Goal: Task Accomplishment & Management: Manage account settings

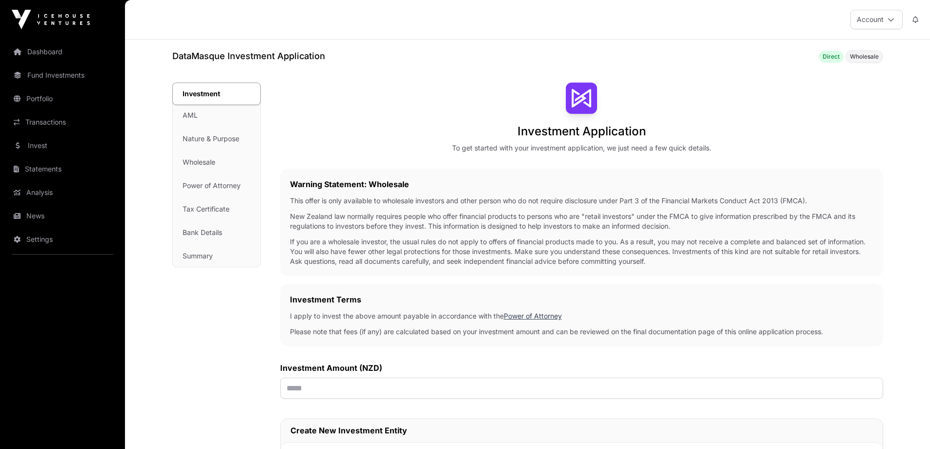
click at [189, 114] on div "Investment AML Nature & Purpose Wholesale Power of Attorney Tax Certificate Ban…" at bounding box center [216, 175] width 87 height 184
click at [24, 26] on img at bounding box center [51, 20] width 78 height 20
click at [54, 19] on img at bounding box center [51, 20] width 78 height 20
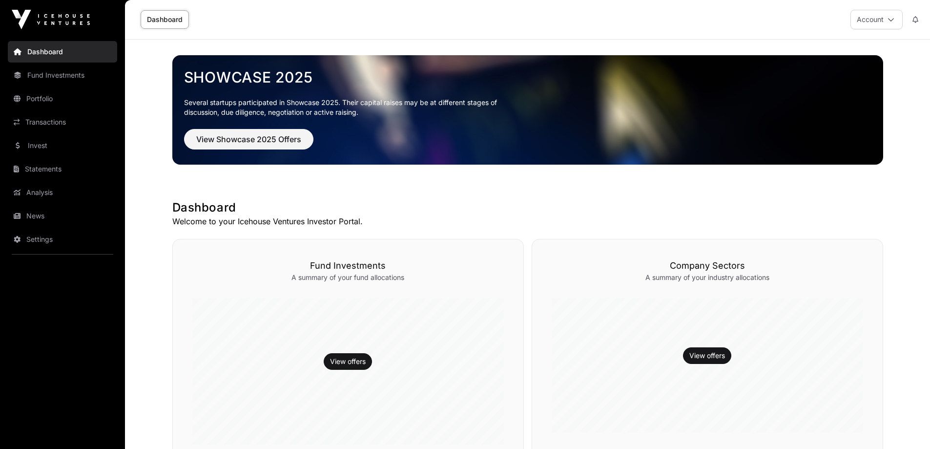
click at [875, 16] on button "Account" at bounding box center [877, 20] width 52 height 20
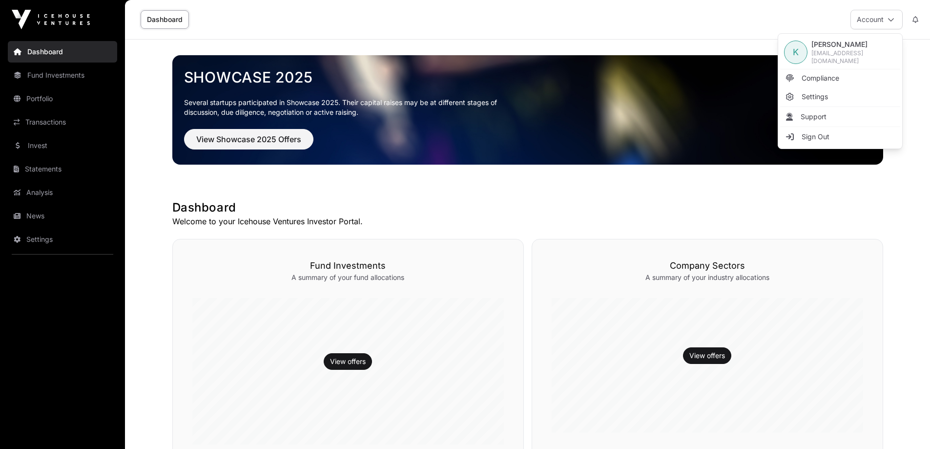
click at [818, 116] on span "Support" at bounding box center [814, 117] width 26 height 10
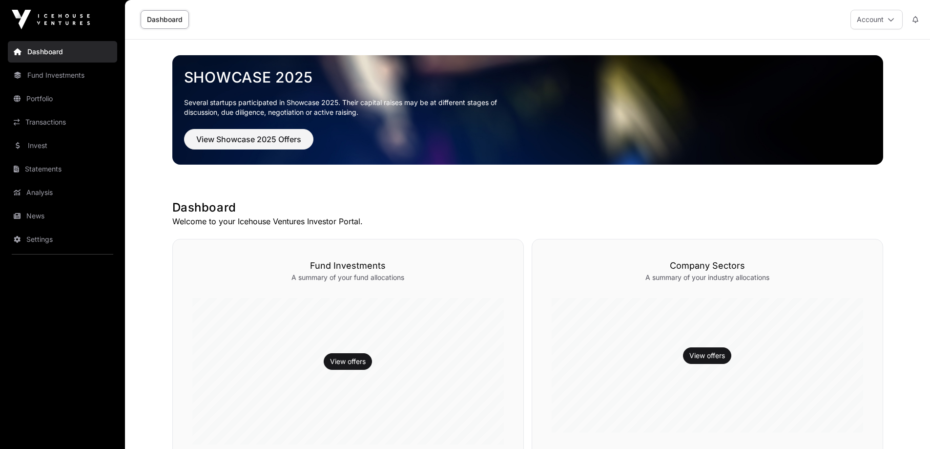
click at [864, 16] on button "Account" at bounding box center [877, 20] width 52 height 20
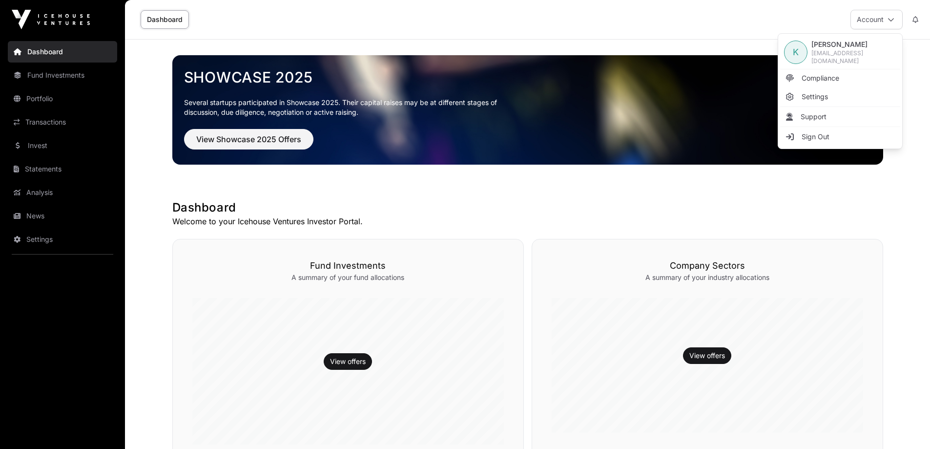
click at [830, 47] on span "[PERSON_NAME]" at bounding box center [854, 45] width 85 height 10
click at [821, 78] on span "Compliance" at bounding box center [821, 78] width 38 height 10
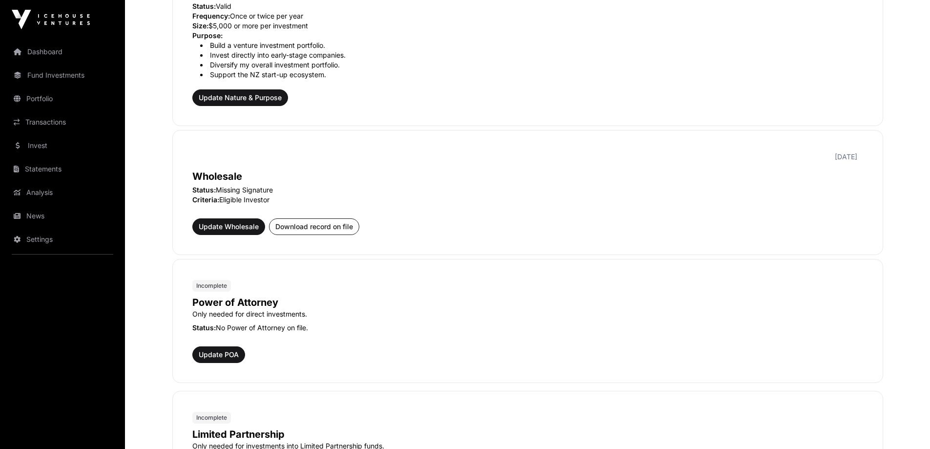
scroll to position [391, 0]
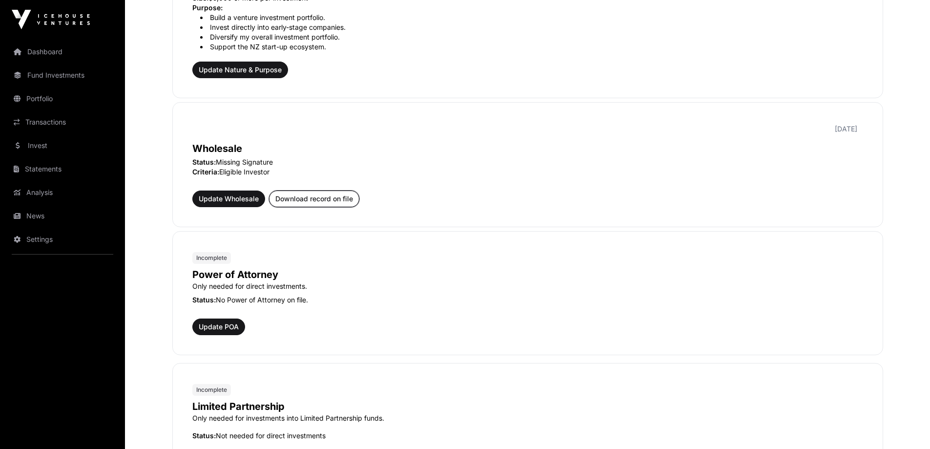
click at [334, 201] on span "Download record on file" at bounding box center [314, 199] width 78 height 10
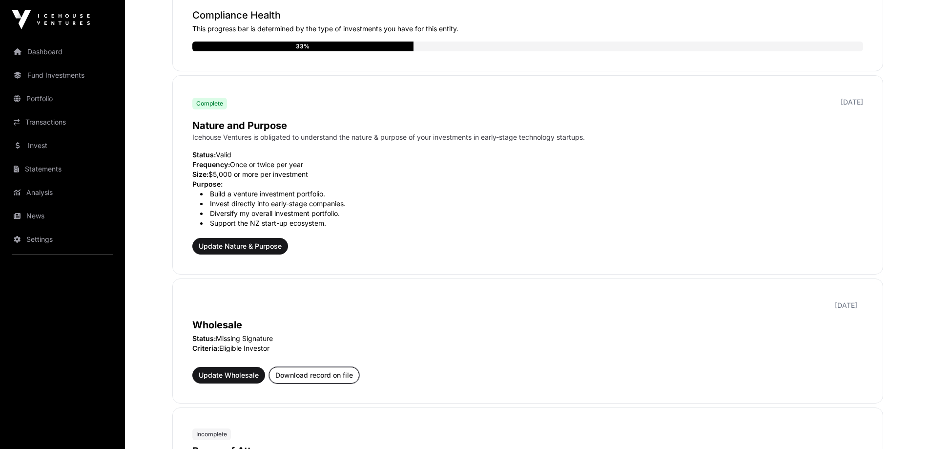
scroll to position [244, 0]
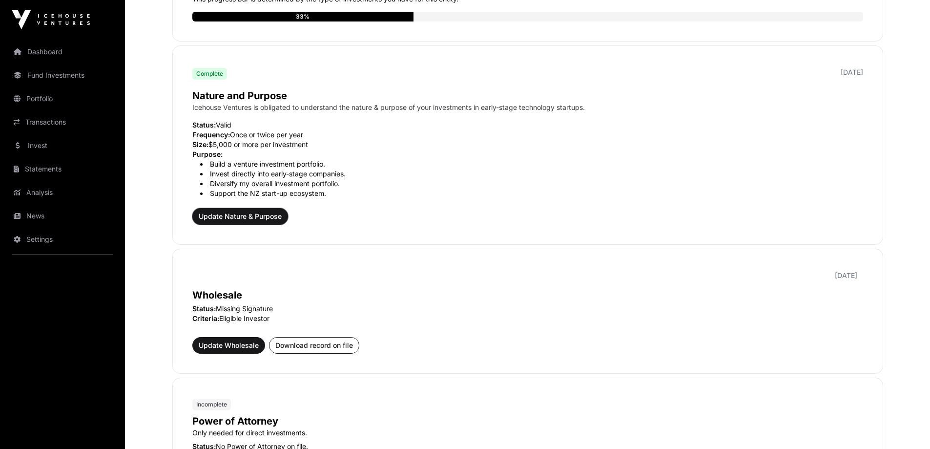
click at [274, 212] on span "Update Nature & Purpose" at bounding box center [240, 216] width 83 height 10
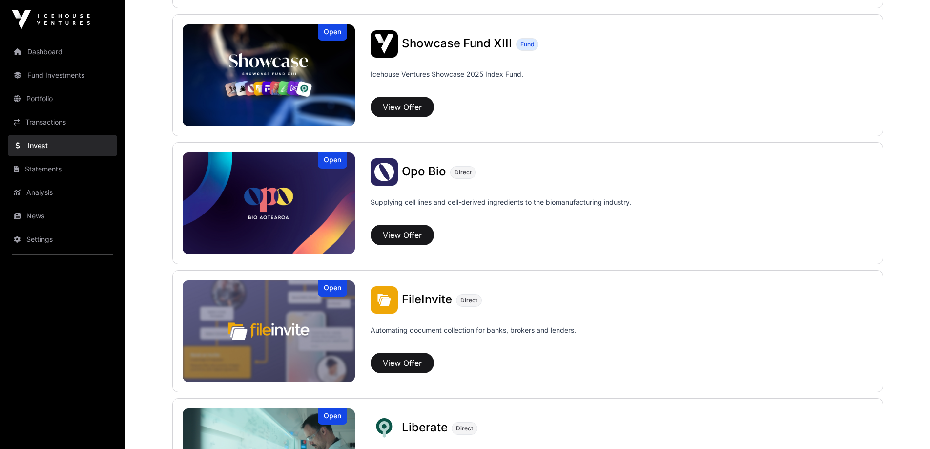
scroll to position [391, 0]
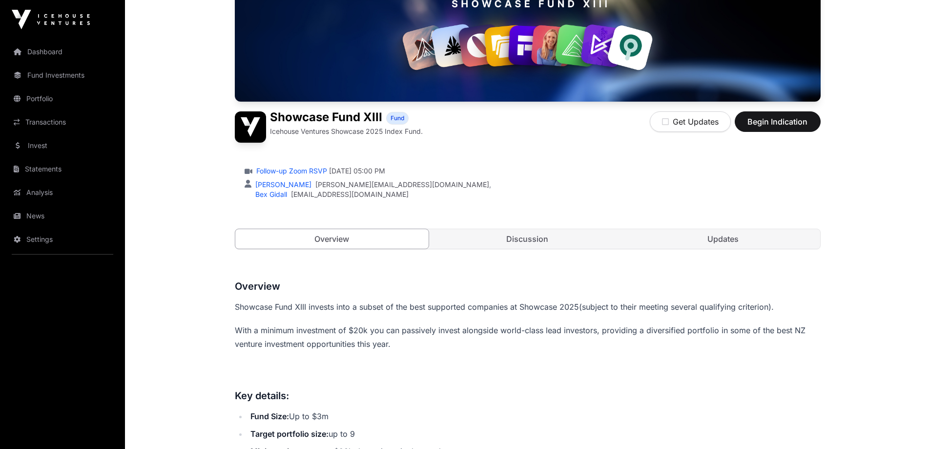
scroll to position [32, 0]
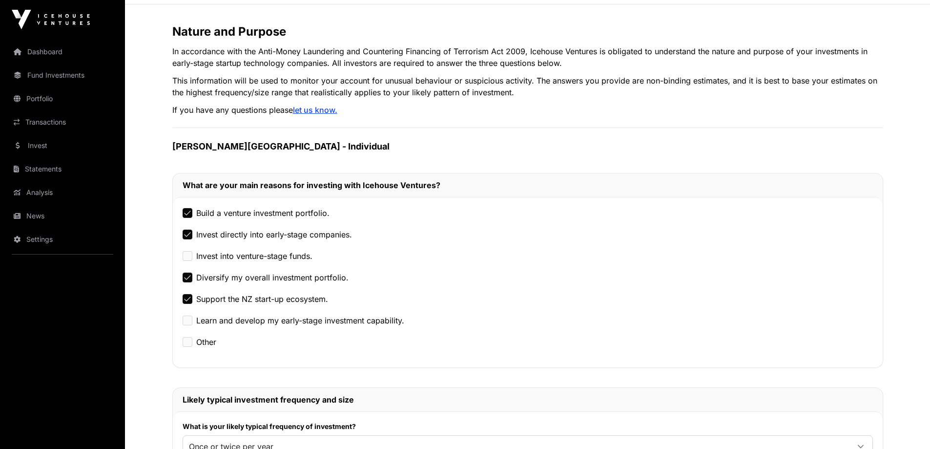
scroll to position [293, 0]
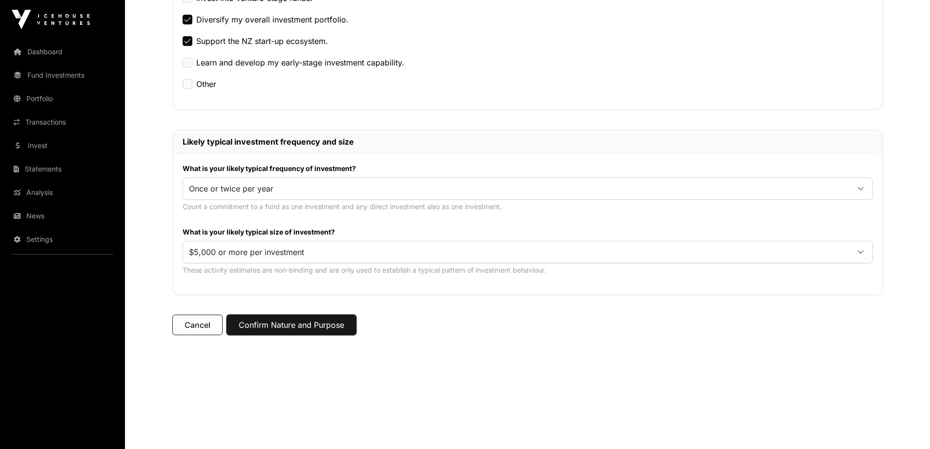
click at [304, 320] on button "Confirm Nature and Purpose" at bounding box center [292, 324] width 130 height 21
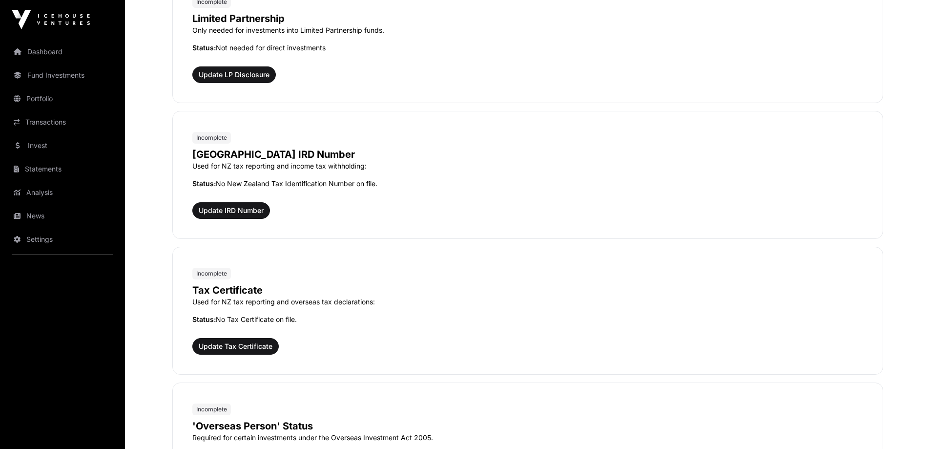
scroll to position [830, 0]
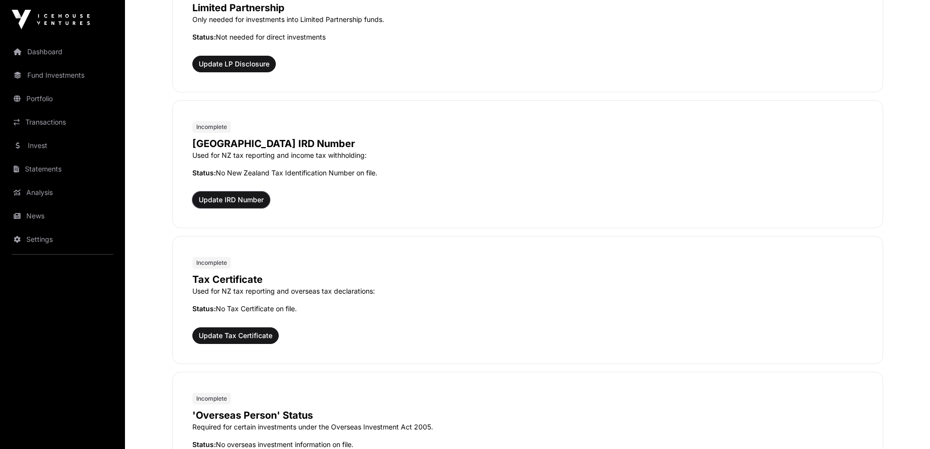
click at [225, 198] on span "Update IRD Number" at bounding box center [231, 200] width 65 height 10
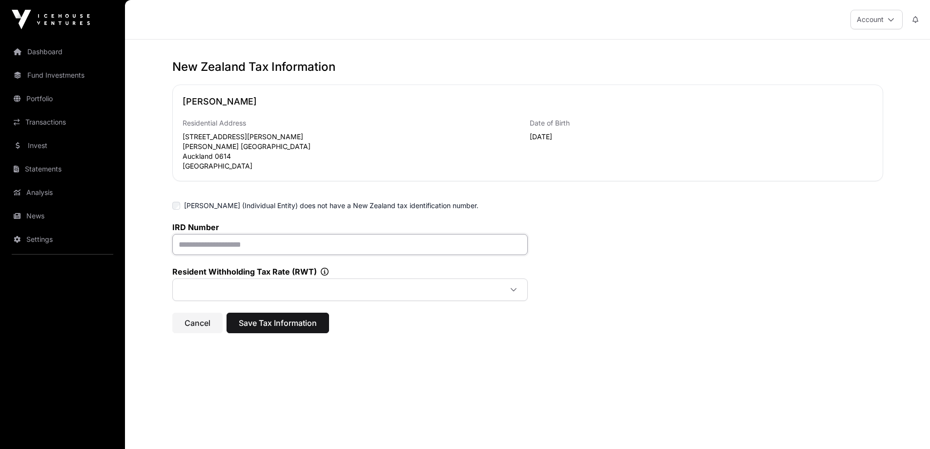
click at [216, 255] on input "text" at bounding box center [349, 244] width 355 height 21
click at [276, 245] on input "text" at bounding box center [349, 244] width 355 height 21
paste input "**********"
type input "**********"
click at [434, 298] on span at bounding box center [338, 290] width 327 height 18
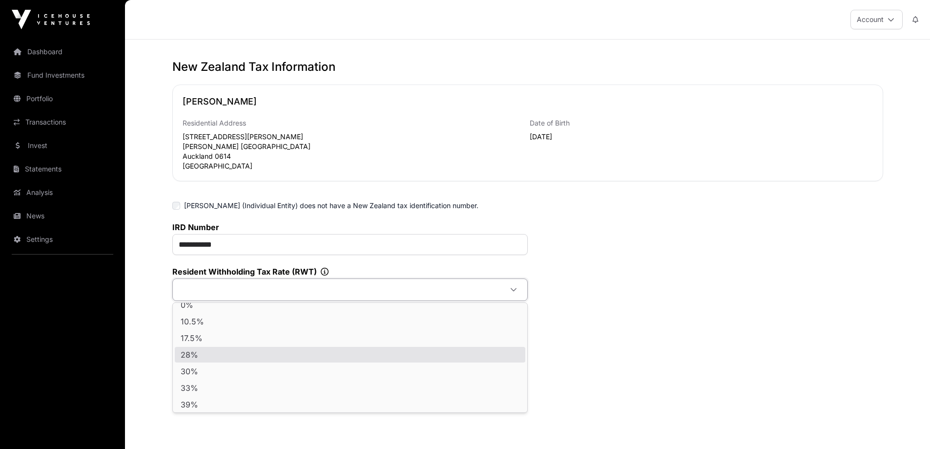
scroll to position [10, 0]
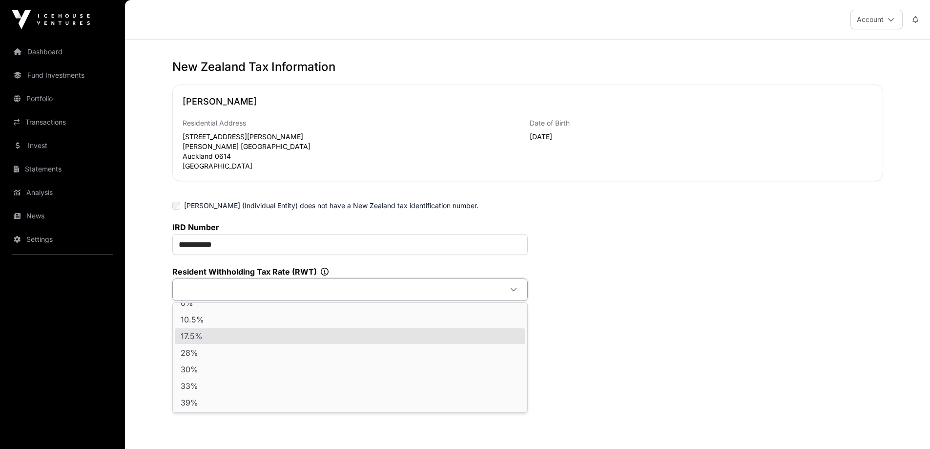
click at [668, 200] on div "**********" at bounding box center [527, 192] width 711 height 216
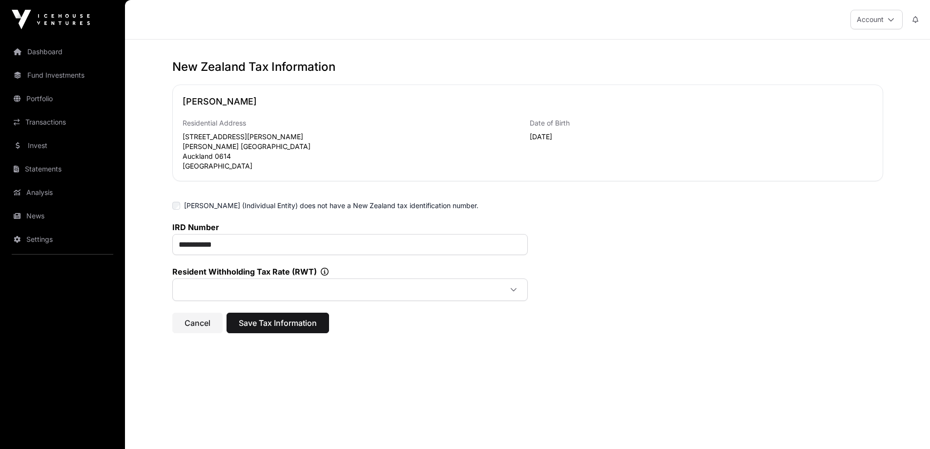
click at [512, 292] on icon at bounding box center [514, 289] width 6 height 3
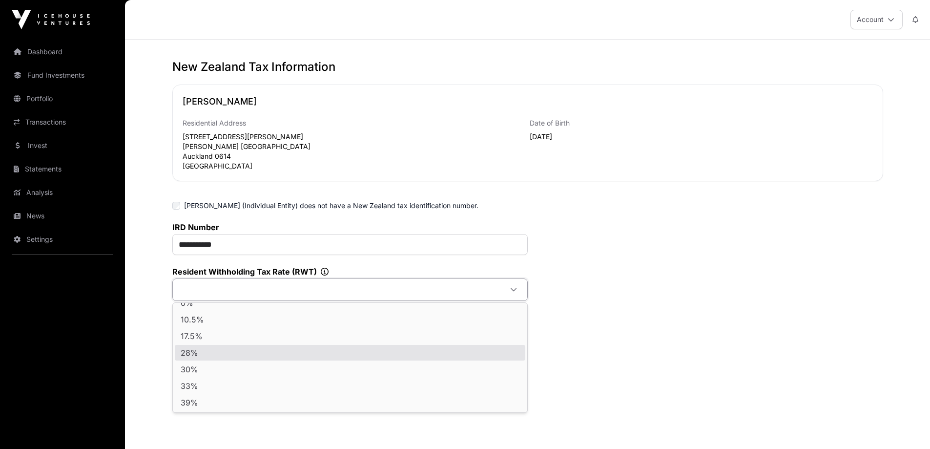
click at [502, 353] on li "28%" at bounding box center [350, 353] width 351 height 16
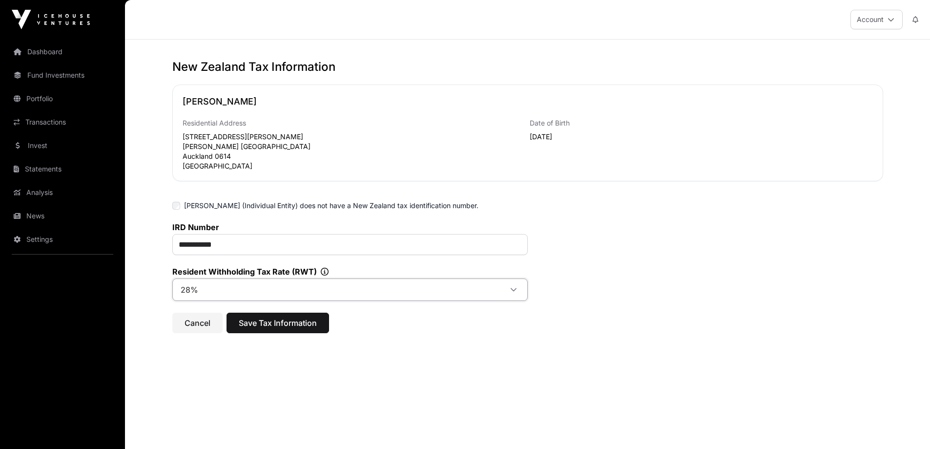
click at [307, 294] on span "28%" at bounding box center [338, 290] width 327 height 18
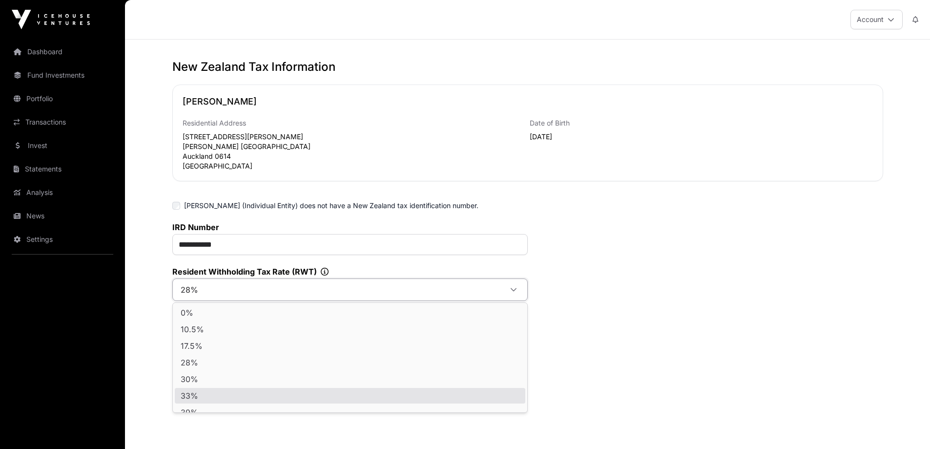
click at [216, 393] on li "33%" at bounding box center [350, 396] width 351 height 16
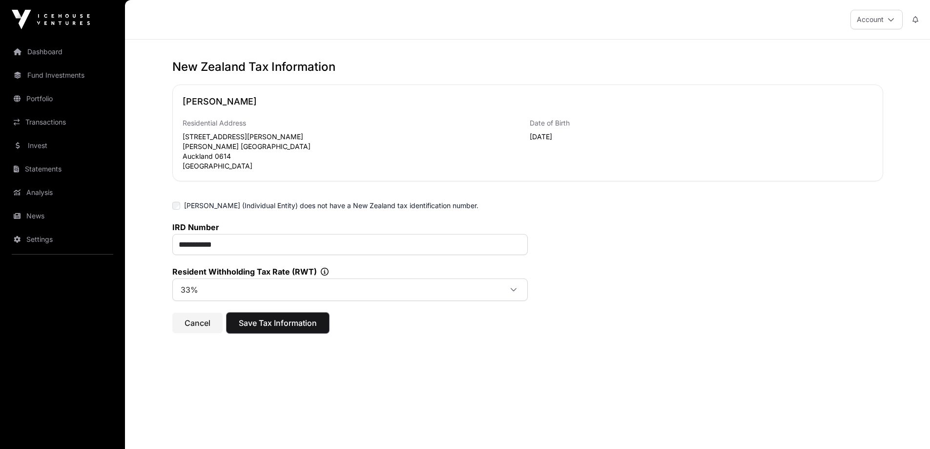
click at [295, 325] on span "Save Tax Information" at bounding box center [278, 323] width 78 height 12
click at [868, 17] on button "Account" at bounding box center [877, 20] width 52 height 20
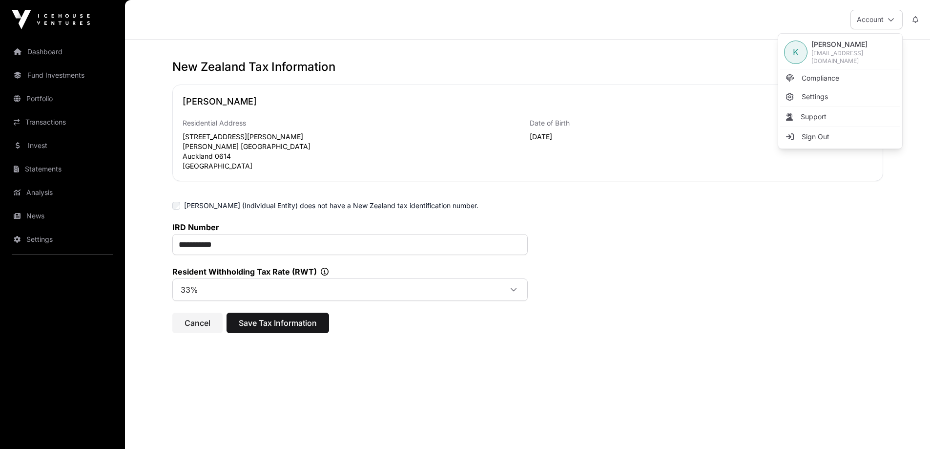
click at [826, 76] on span "Compliance" at bounding box center [821, 78] width 38 height 10
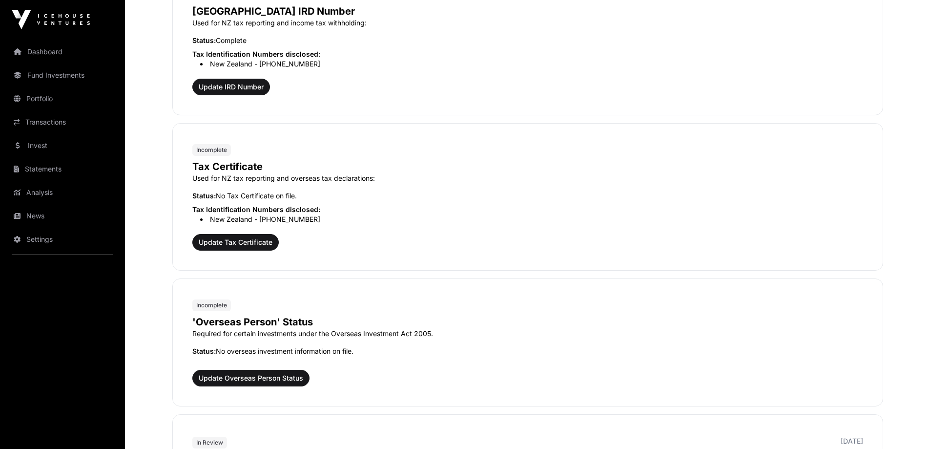
scroll to position [928, 0]
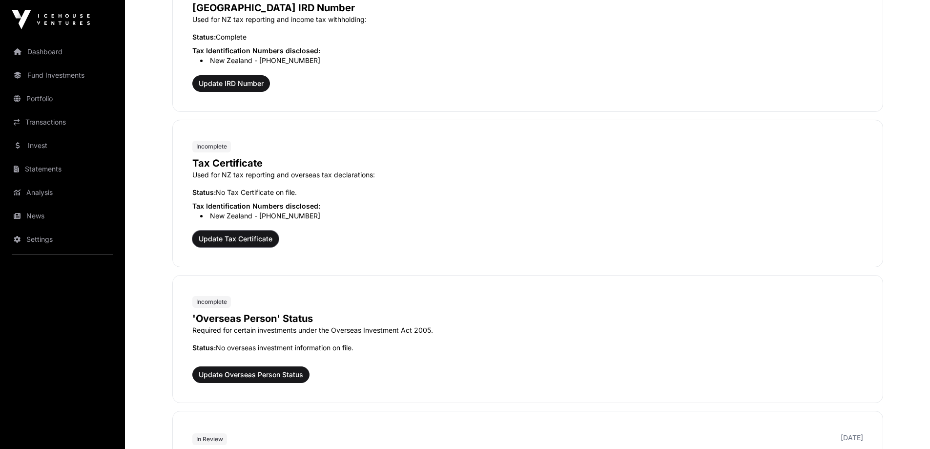
click at [264, 237] on span "Update Tax Certificate" at bounding box center [236, 239] width 74 height 10
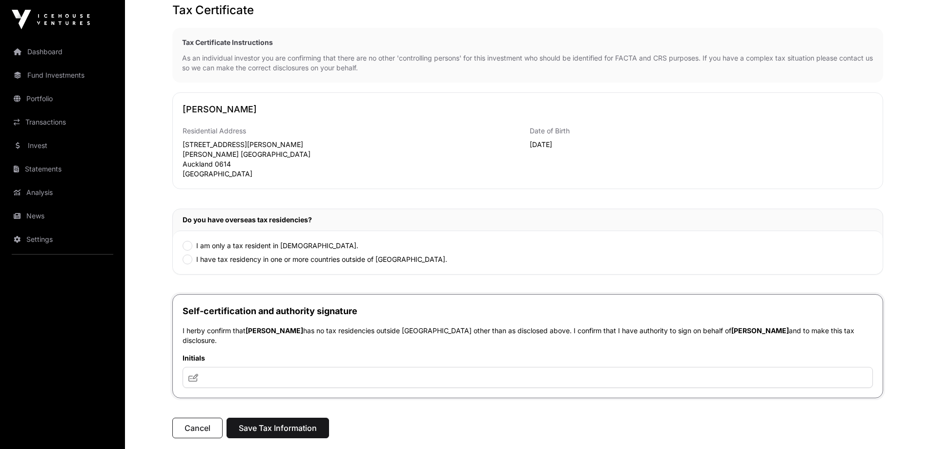
scroll to position [98, 0]
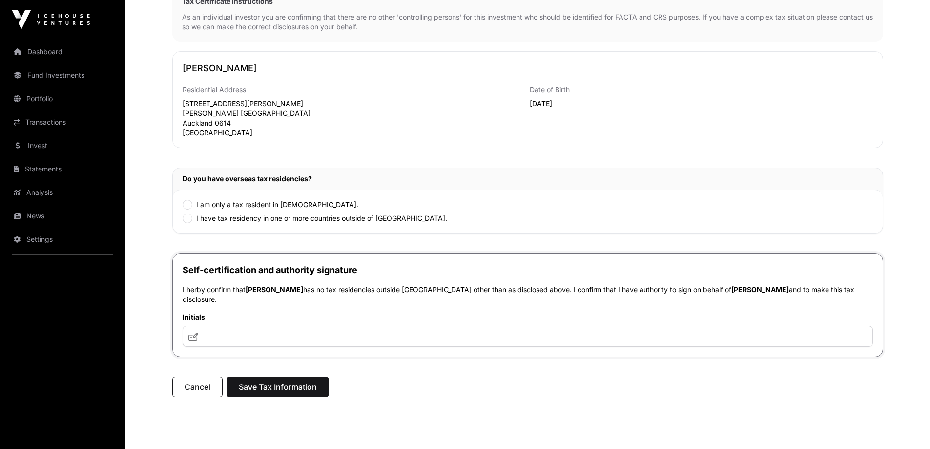
click at [311, 205] on label "I am only a tax resident in [DEMOGRAPHIC_DATA]." at bounding box center [277, 205] width 162 height 10
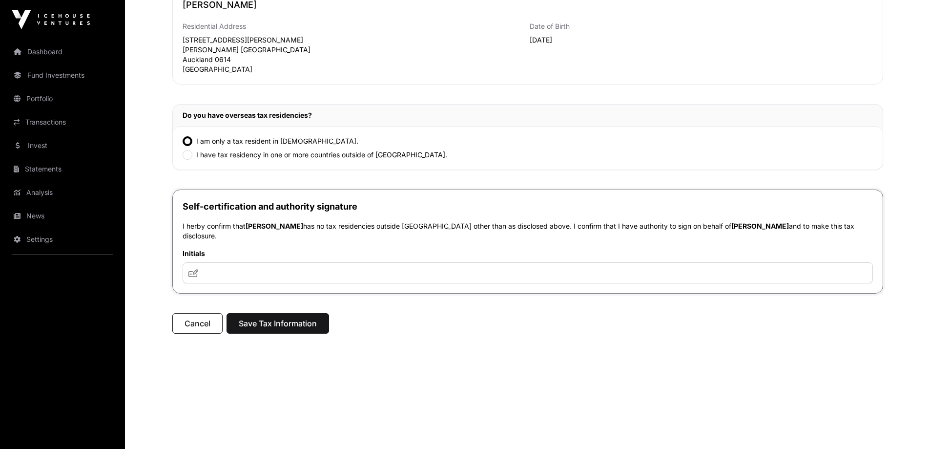
scroll to position [168, 0]
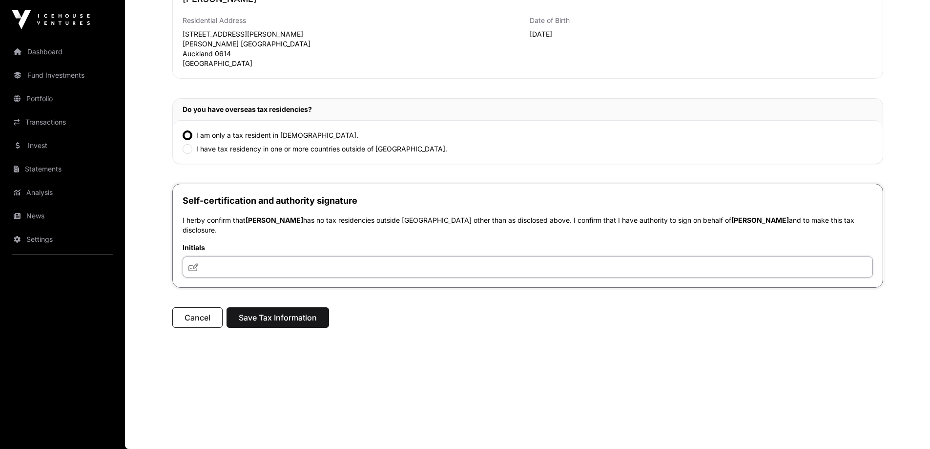
click at [248, 273] on input "text" at bounding box center [528, 266] width 690 height 21
click at [195, 269] on icon at bounding box center [193, 267] width 10 height 8
click at [264, 268] on input "text" at bounding box center [528, 266] width 690 height 21
click at [417, 270] on input "text" at bounding box center [528, 266] width 690 height 21
type input "**********"
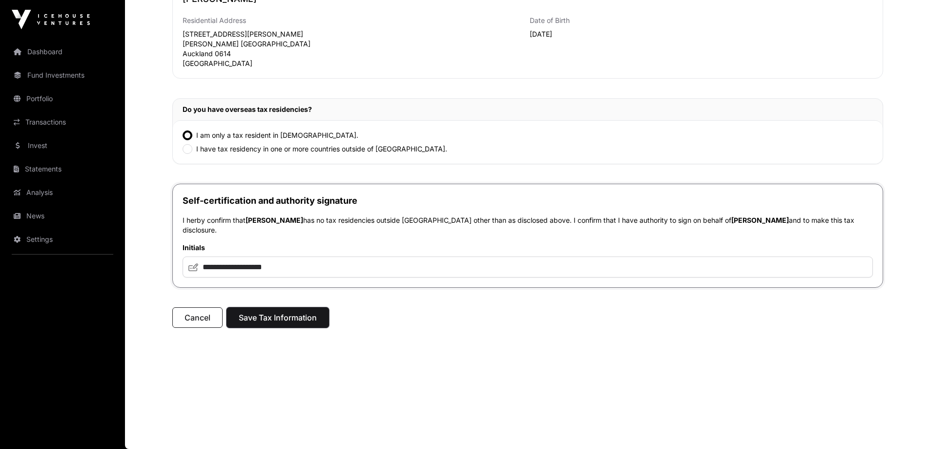
click at [278, 319] on span "Save Tax Information" at bounding box center [278, 318] width 78 height 12
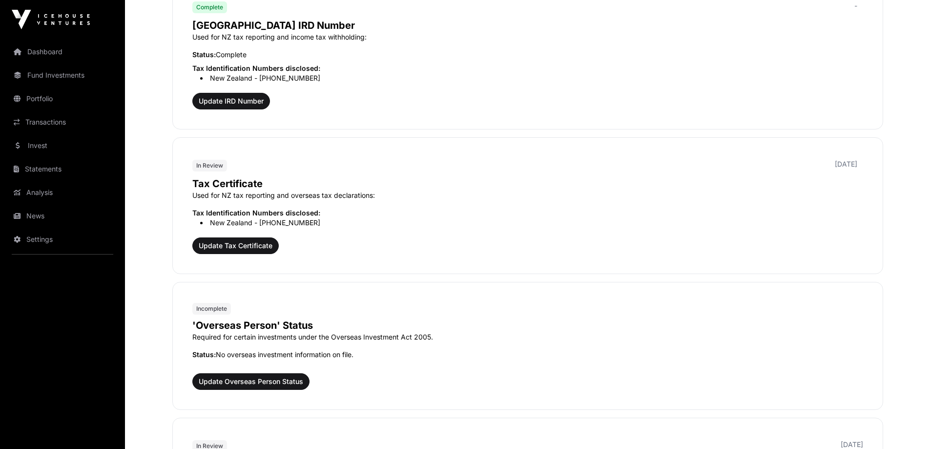
scroll to position [1025, 0]
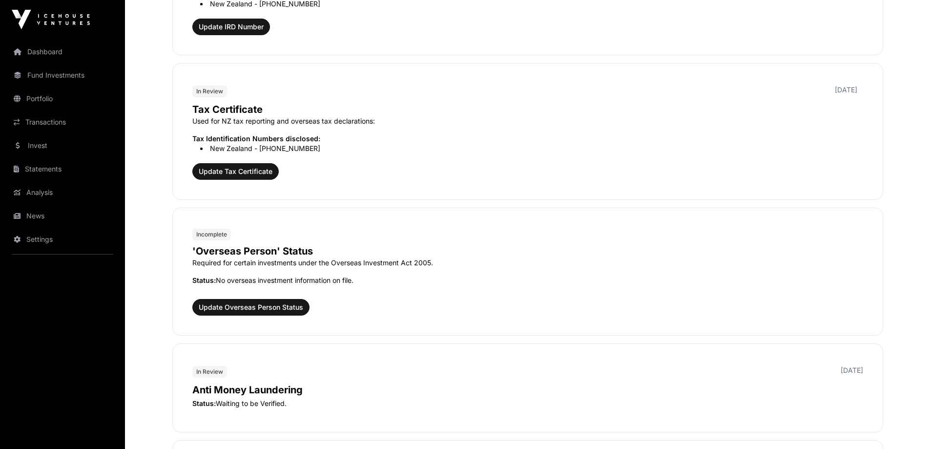
click at [259, 163] on div "Tax Certificate Used for NZ tax reporting and overseas tax declarations: Tax Id…" at bounding box center [527, 139] width 671 height 81
click at [258, 167] on span "Update Tax Certificate" at bounding box center [236, 172] width 74 height 10
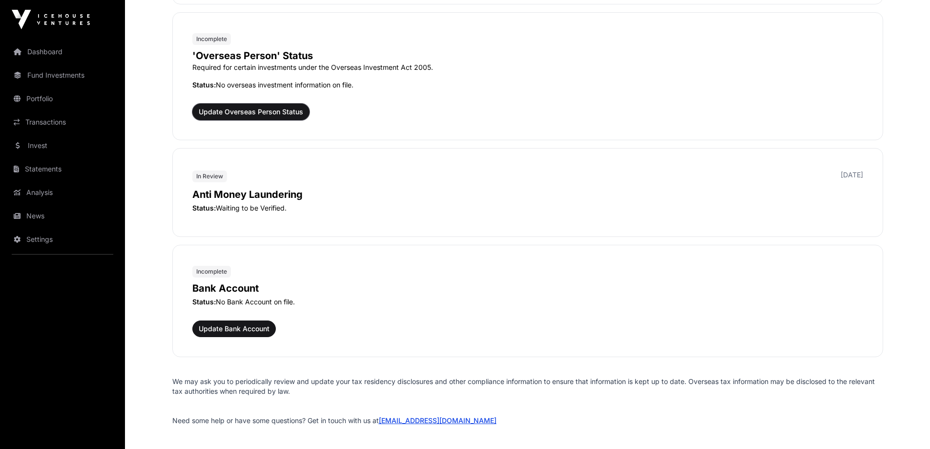
click at [268, 116] on span "Update Overseas Person Status" at bounding box center [251, 112] width 104 height 10
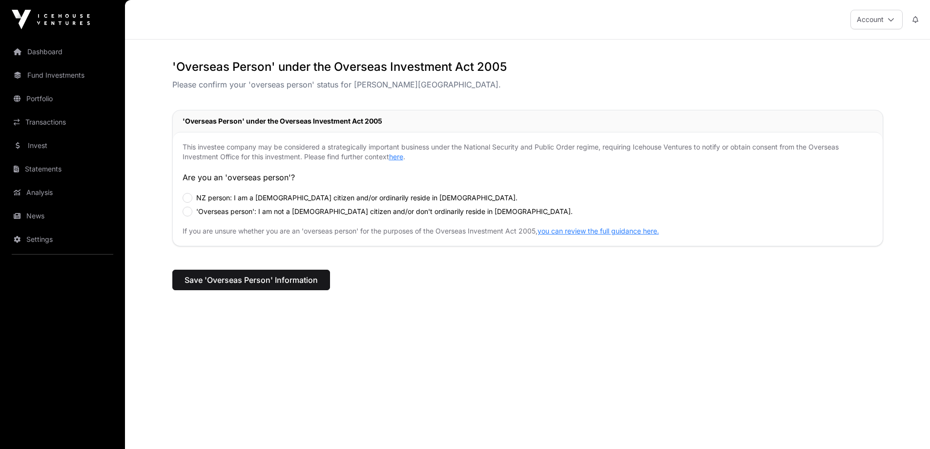
click at [325, 202] on label "NZ person: I am a [DEMOGRAPHIC_DATA] citizen and/or ordinarily reside in [DEMOG…" at bounding box center [356, 198] width 321 height 10
click at [303, 287] on button "Save 'Overseas Person' Information" at bounding box center [251, 280] width 158 height 21
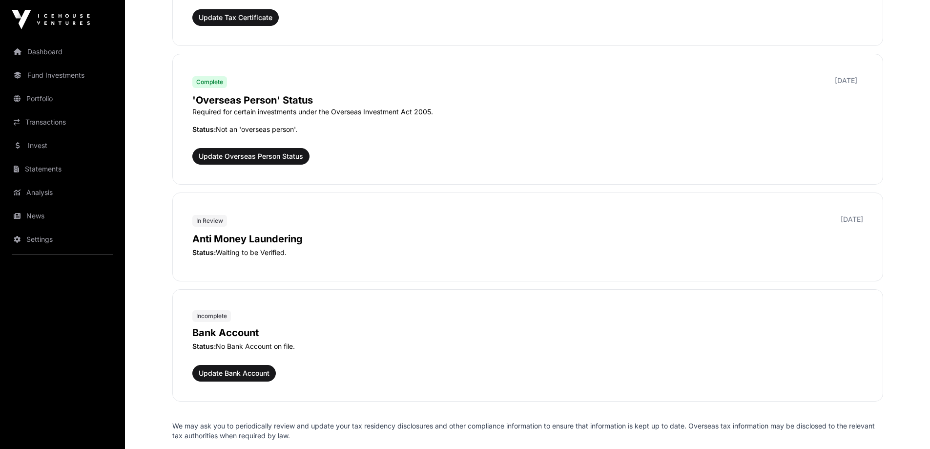
scroll to position [1270, 0]
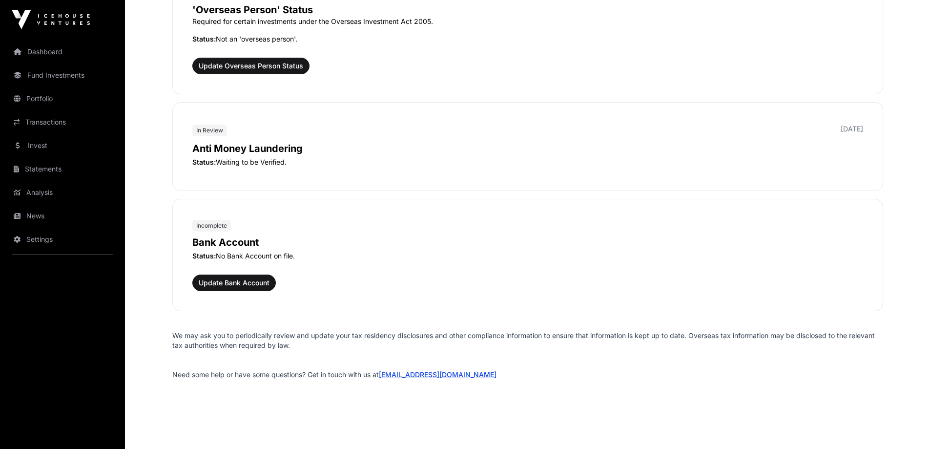
click at [418, 155] on p "Anti Money Laundering" at bounding box center [527, 149] width 671 height 14
click at [259, 285] on span "Update Bank Account" at bounding box center [234, 283] width 71 height 10
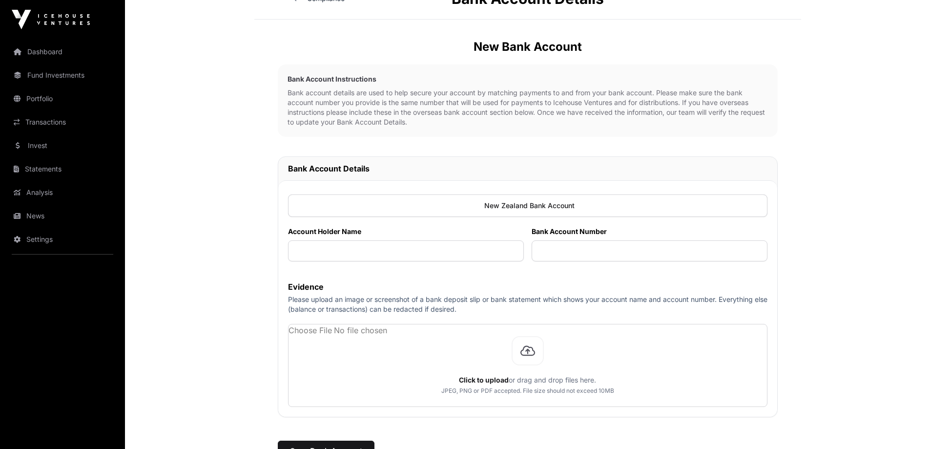
scroll to position [98, 0]
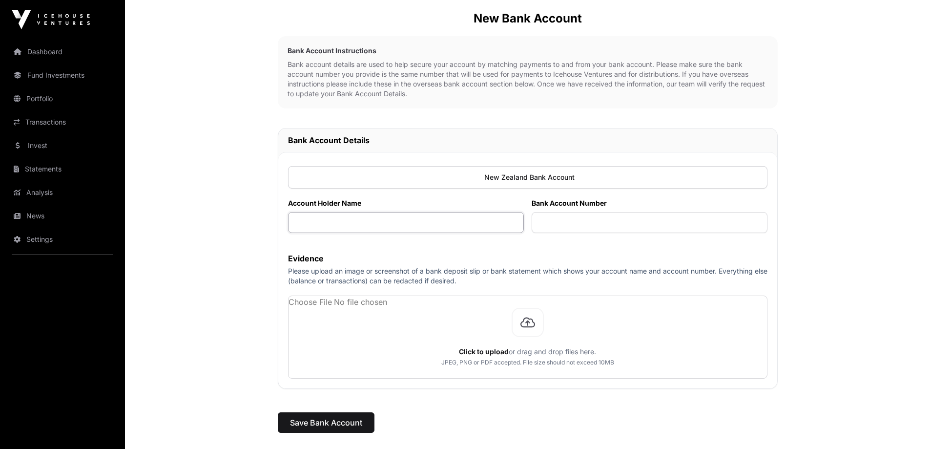
click at [375, 224] on input "text" at bounding box center [406, 222] width 236 height 21
click at [351, 222] on input "**********" at bounding box center [406, 222] width 236 height 21
type input "**********"
click at [659, 221] on input "text" at bounding box center [650, 222] width 236 height 21
click at [565, 223] on input "text" at bounding box center [650, 222] width 236 height 21
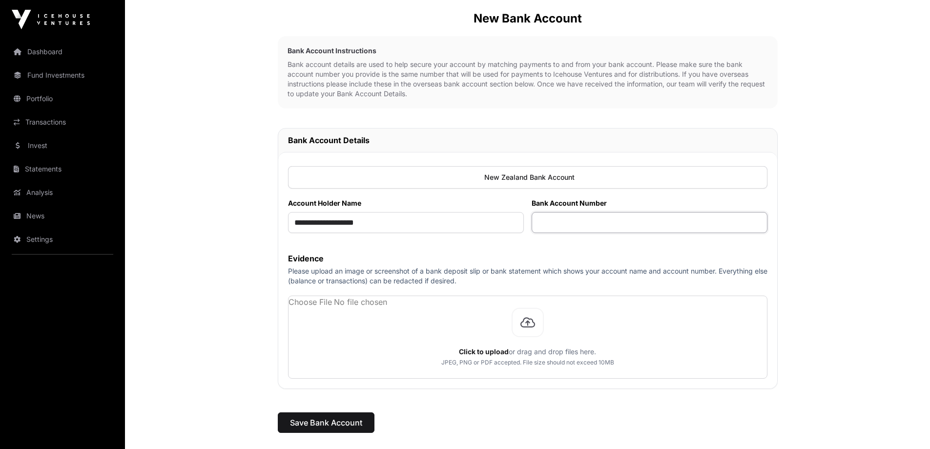
paste input "**********"
drag, startPoint x: 622, startPoint y: 222, endPoint x: 740, endPoint y: 217, distance: 117.8
click at [740, 217] on input "**********" at bounding box center [650, 222] width 236 height 21
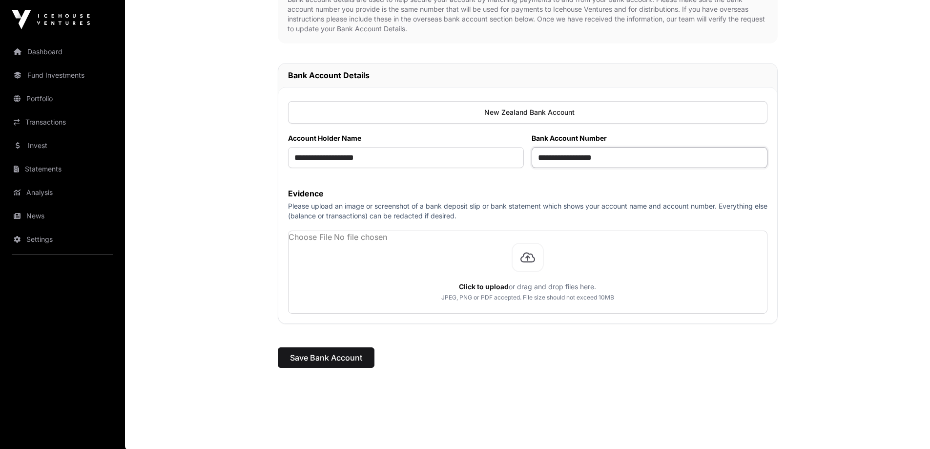
scroll to position [165, 0]
type input "**********"
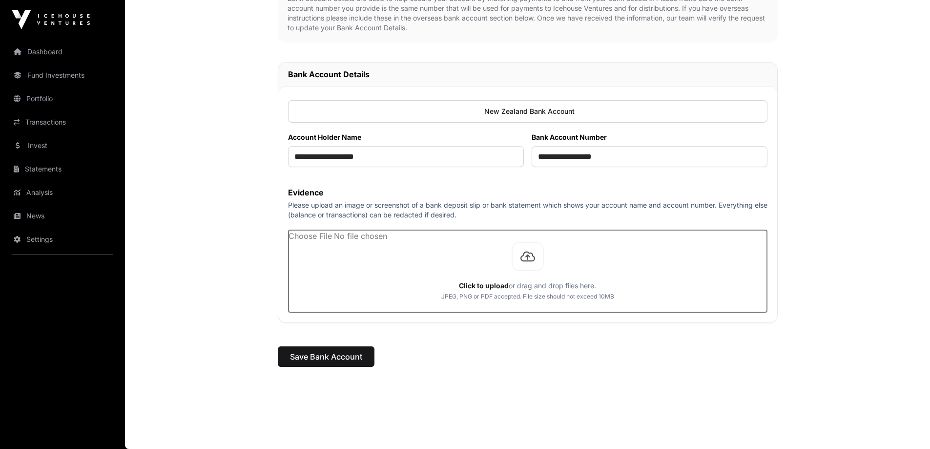
click at [506, 268] on input "file" at bounding box center [528, 271] width 479 height 82
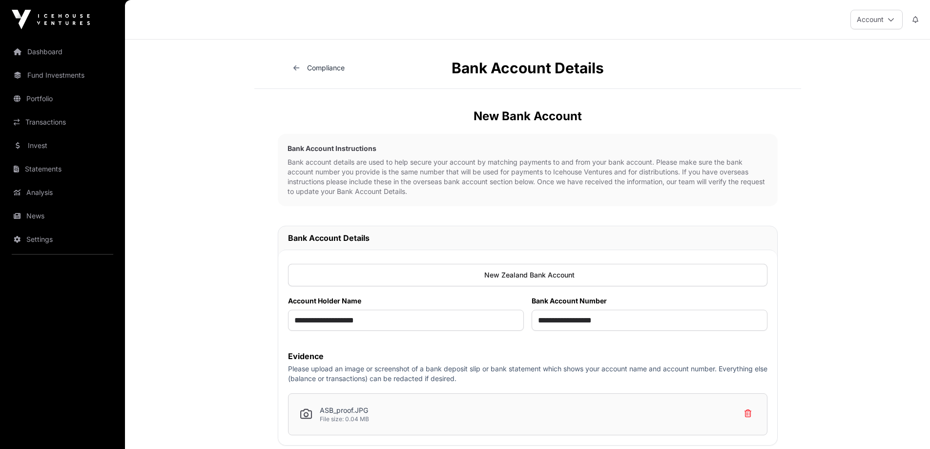
scroll to position [124, 0]
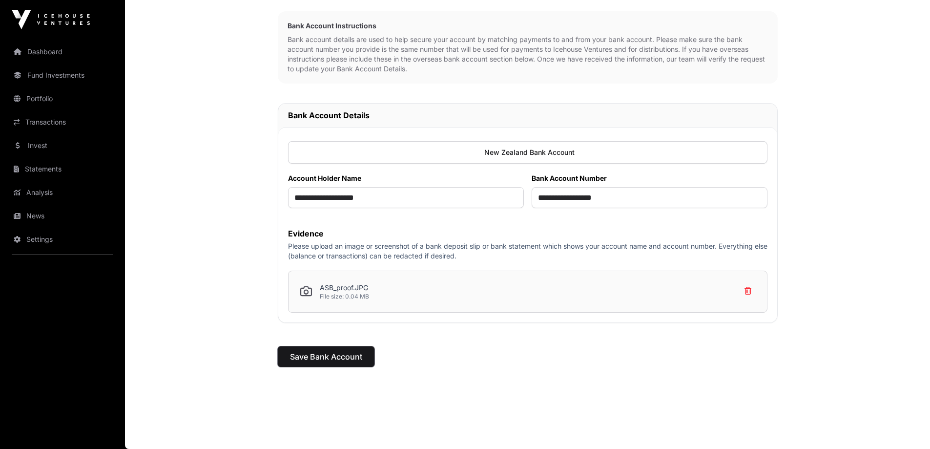
click at [365, 360] on button "Save Bank Account" at bounding box center [326, 356] width 97 height 21
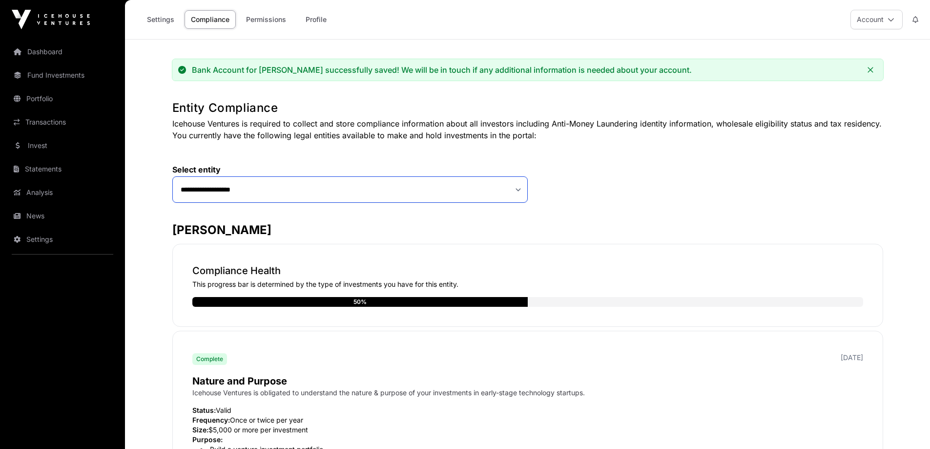
click at [512, 195] on select "**********" at bounding box center [349, 189] width 355 height 26
click at [31, 51] on link "Dashboard" at bounding box center [62, 51] width 109 height 21
